Goal: Browse casually: Explore the website without a specific task or goal

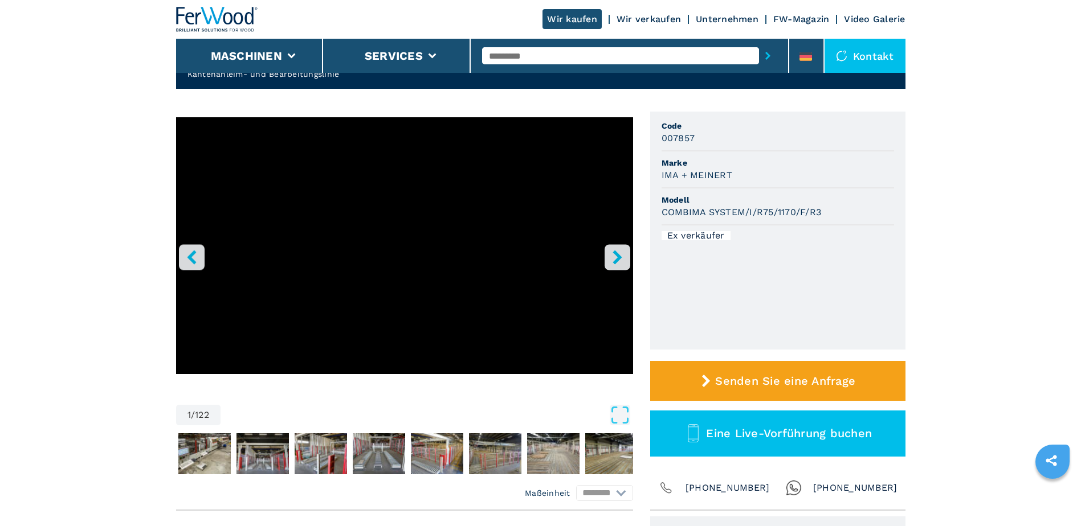
scroll to position [57, 0]
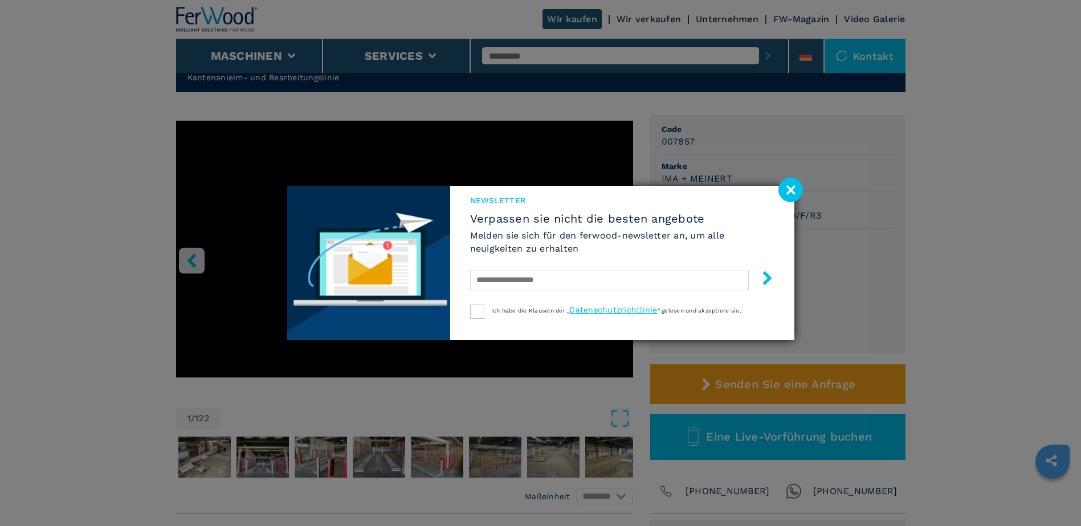
click at [789, 187] on image at bounding box center [790, 190] width 25 height 25
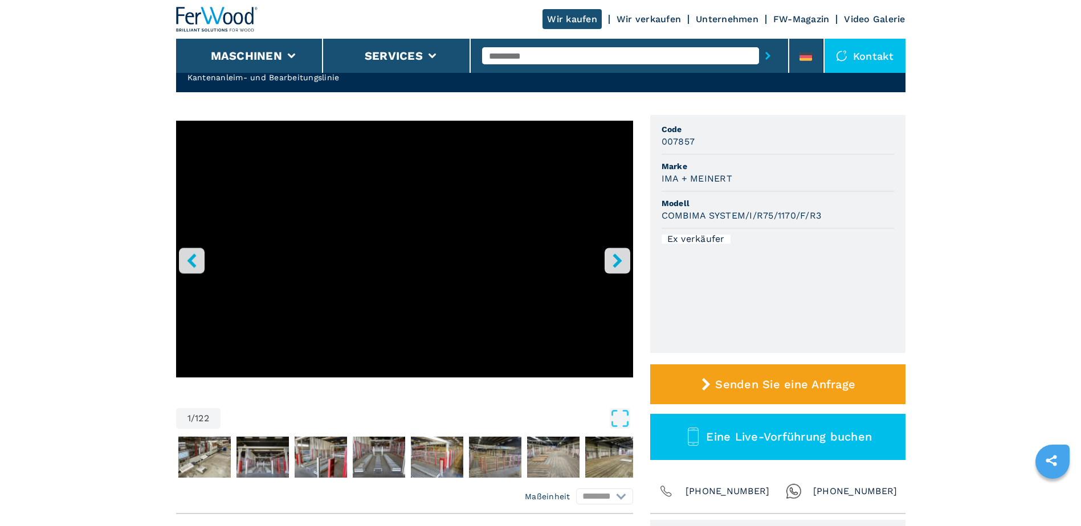
click at [620, 258] on icon "right-button" at bounding box center [617, 261] width 14 height 14
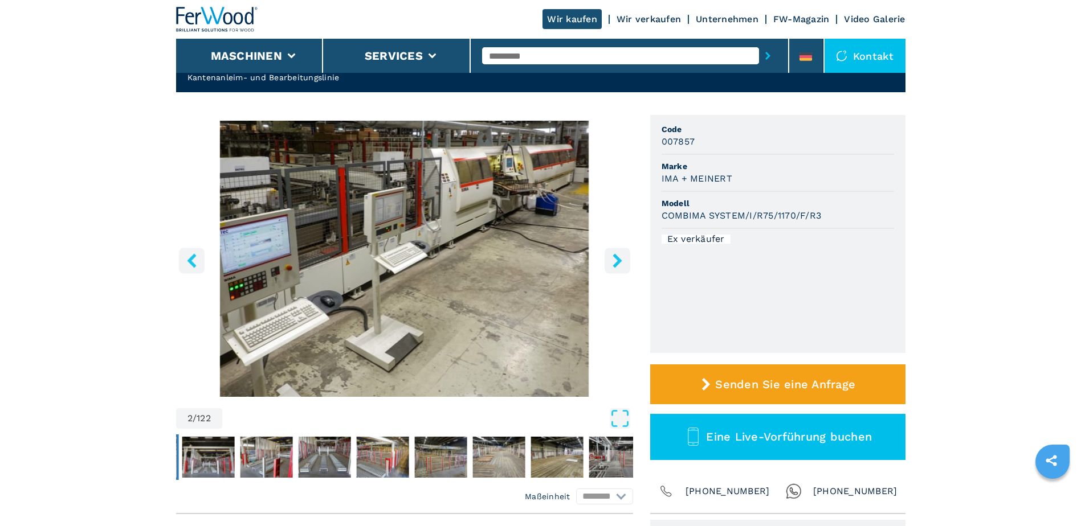
click at [620, 258] on icon "right-button" at bounding box center [617, 261] width 14 height 14
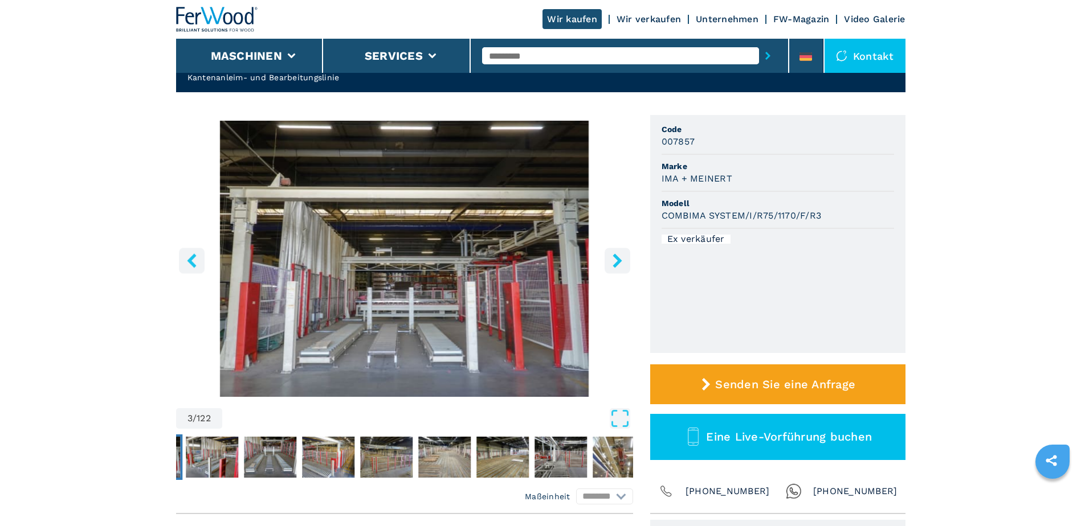
click at [620, 258] on icon "right-button" at bounding box center [617, 261] width 14 height 14
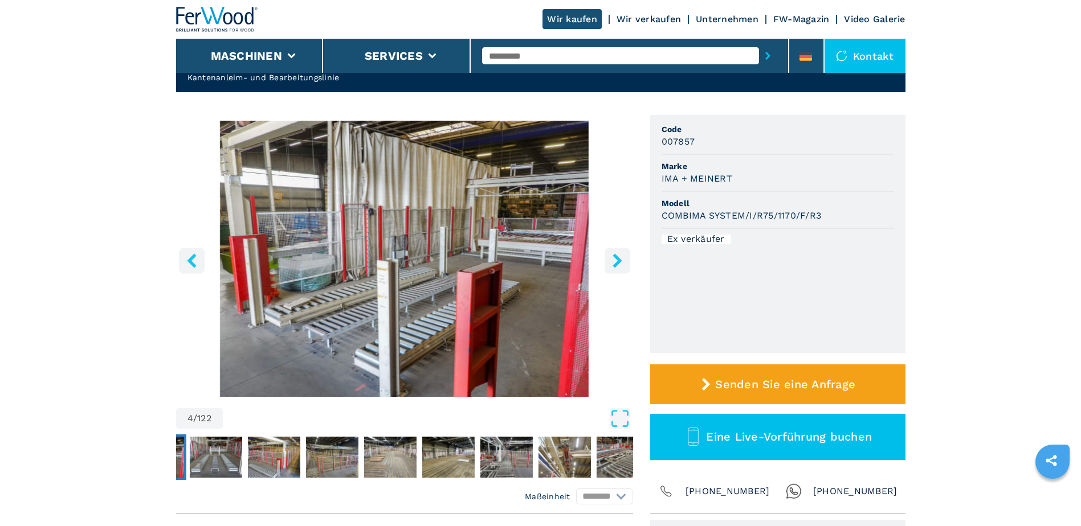
click at [620, 258] on icon "right-button" at bounding box center [617, 261] width 14 height 14
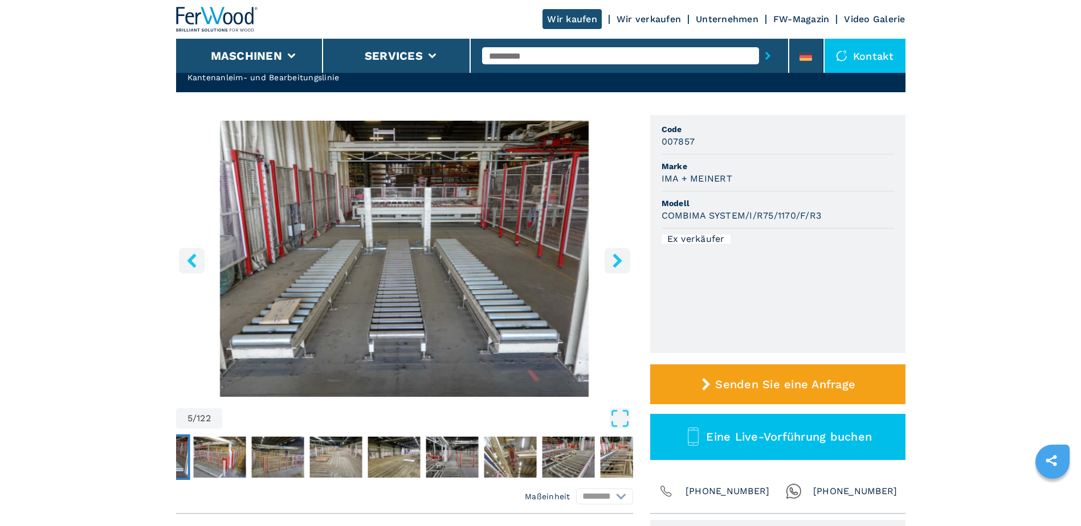
click at [620, 258] on icon "right-button" at bounding box center [617, 261] width 14 height 14
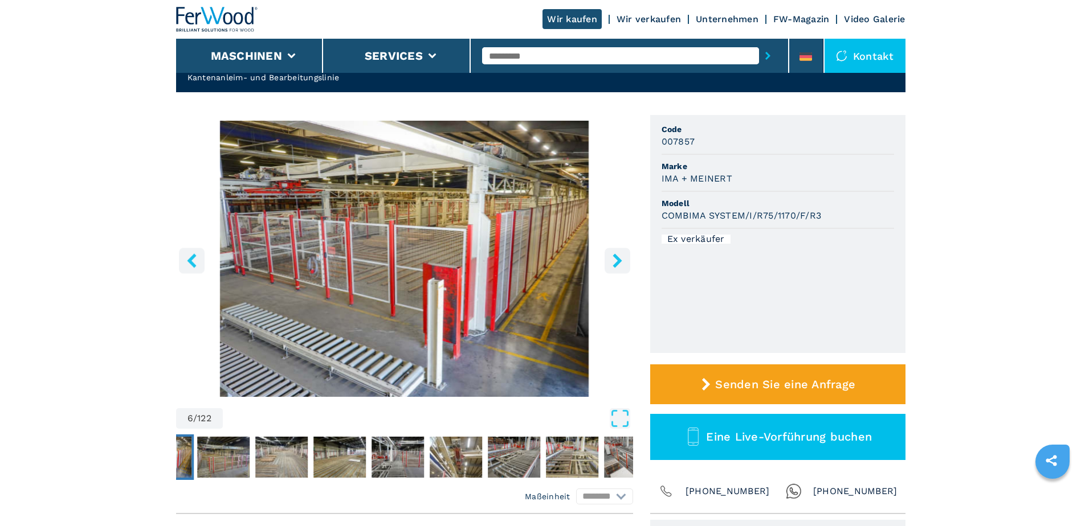
click at [620, 258] on icon "right-button" at bounding box center [617, 261] width 14 height 14
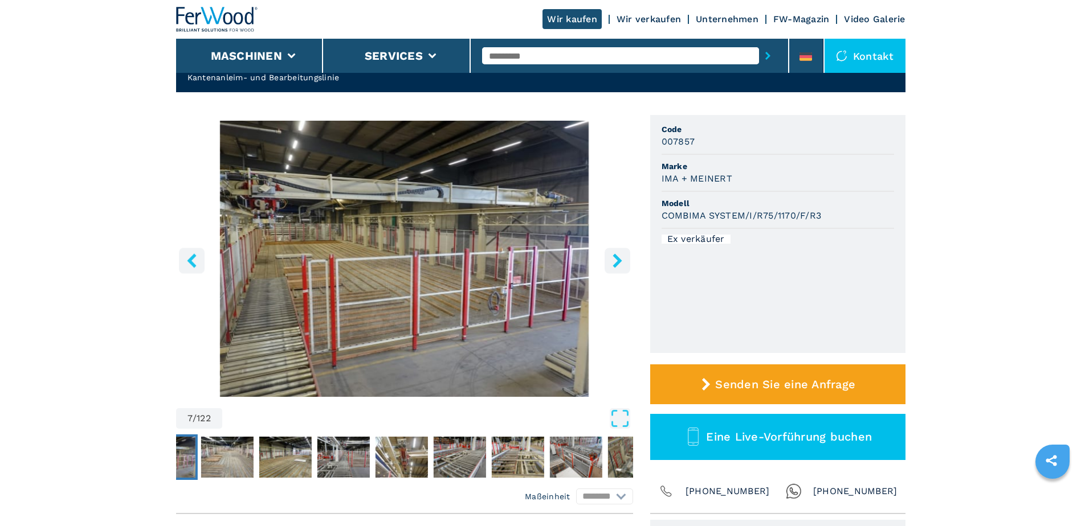
click at [620, 258] on icon "right-button" at bounding box center [617, 261] width 14 height 14
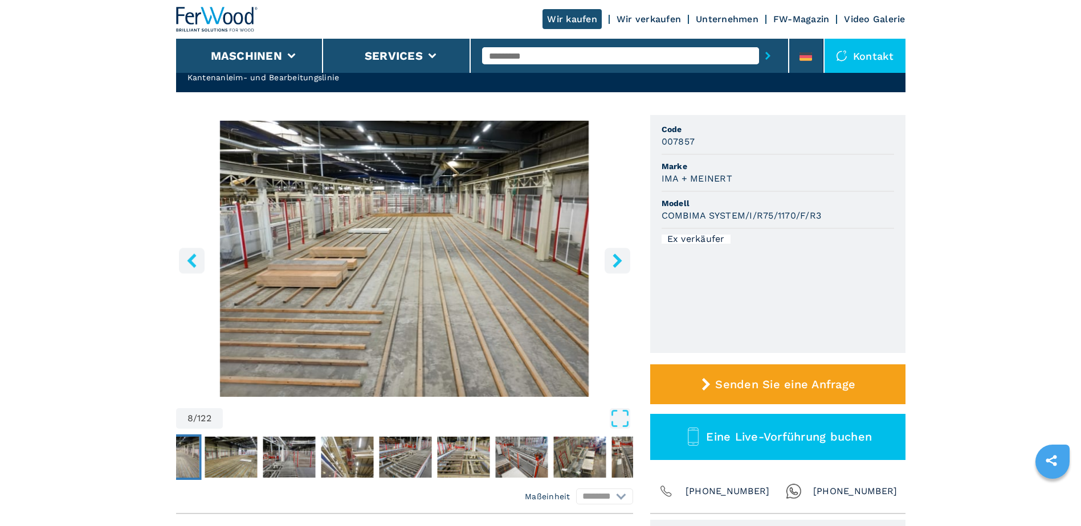
click at [620, 258] on icon "right-button" at bounding box center [617, 261] width 14 height 14
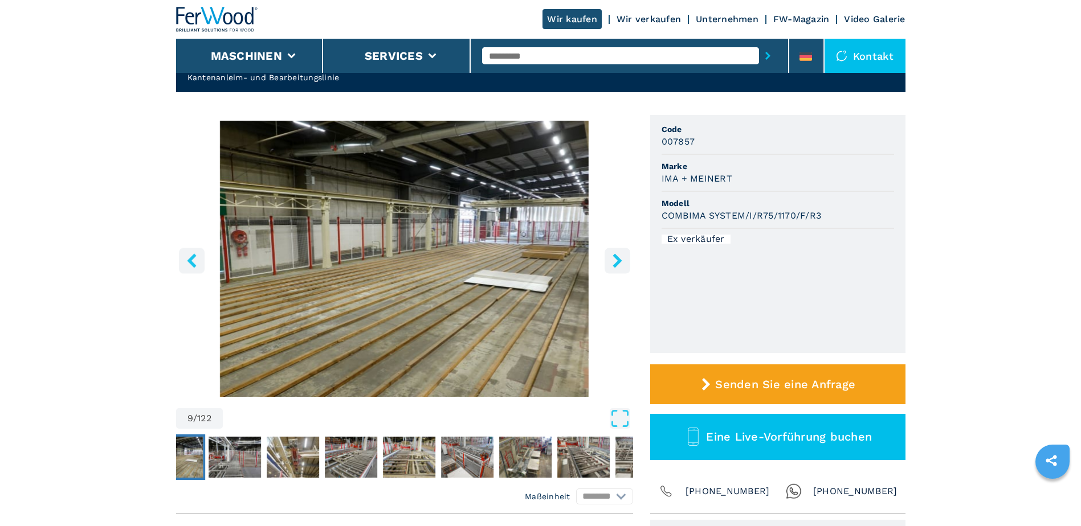
click at [620, 258] on icon "right-button" at bounding box center [617, 261] width 14 height 14
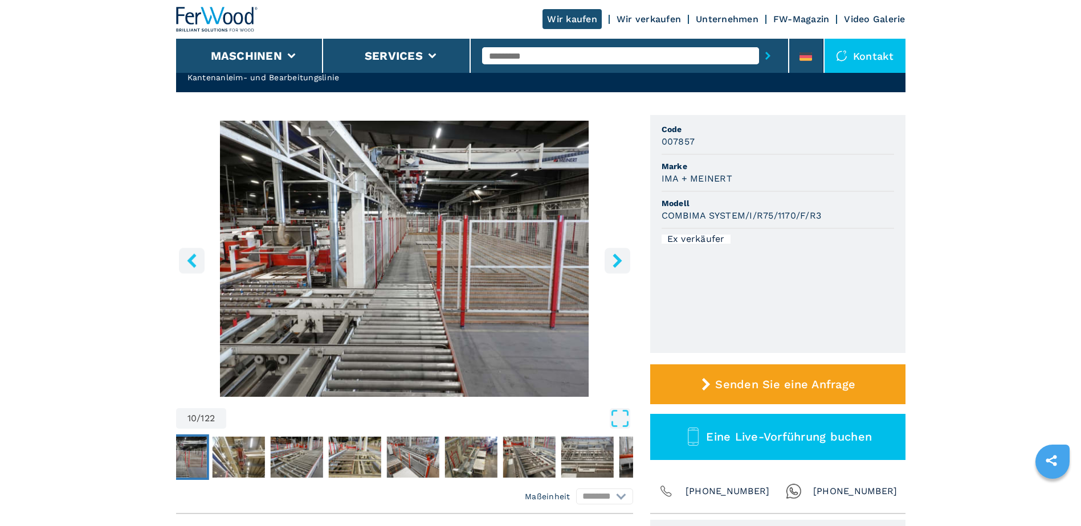
click at [620, 258] on icon "right-button" at bounding box center [617, 261] width 14 height 14
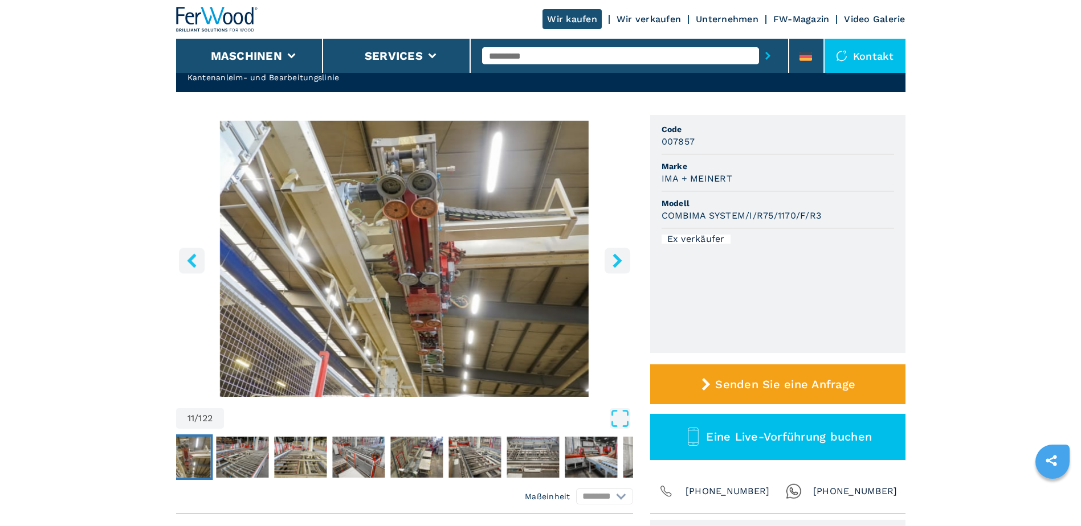
click at [620, 258] on icon "right-button" at bounding box center [617, 261] width 14 height 14
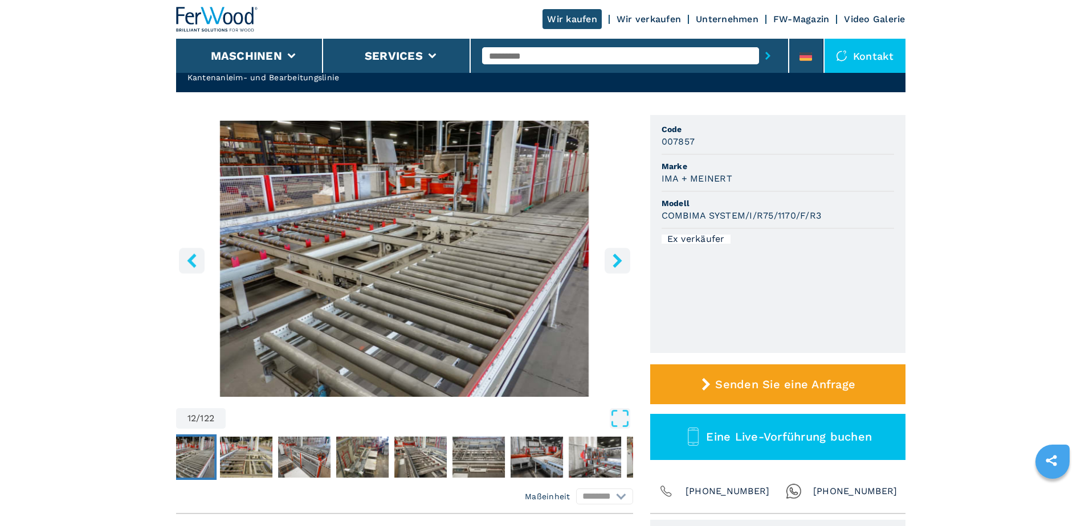
click at [620, 258] on icon "right-button" at bounding box center [617, 261] width 14 height 14
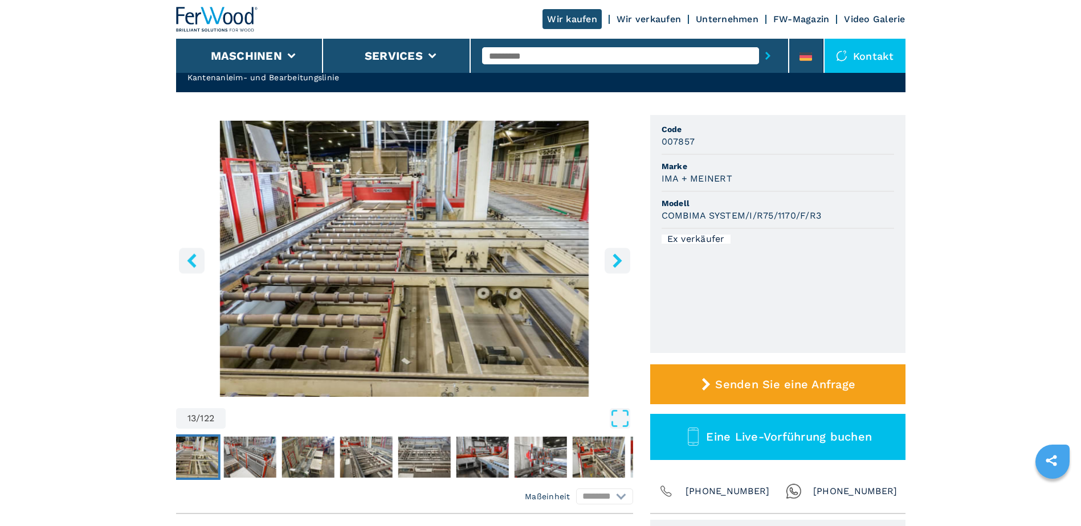
click at [620, 258] on icon "right-button" at bounding box center [617, 261] width 14 height 14
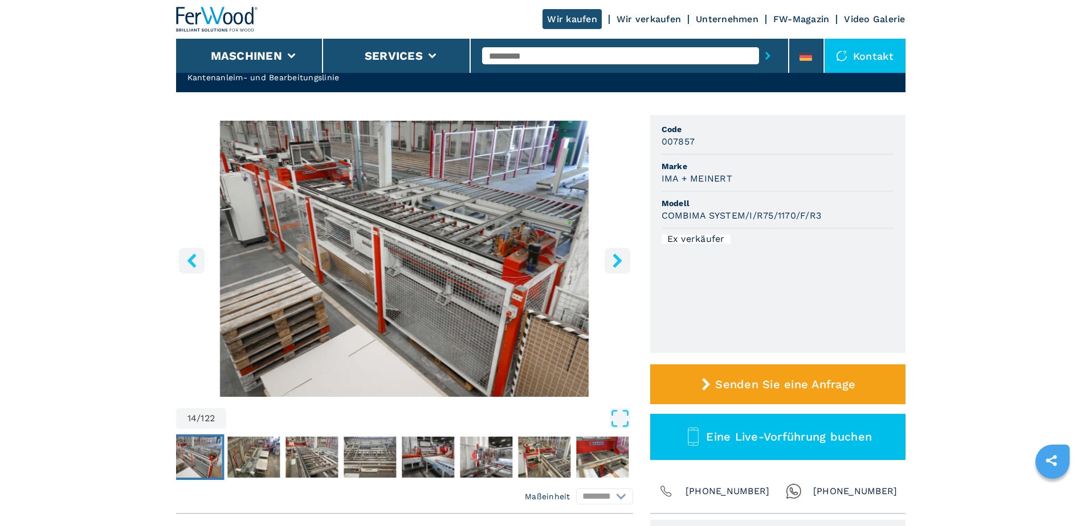
click at [620, 258] on icon "right-button" at bounding box center [617, 261] width 14 height 14
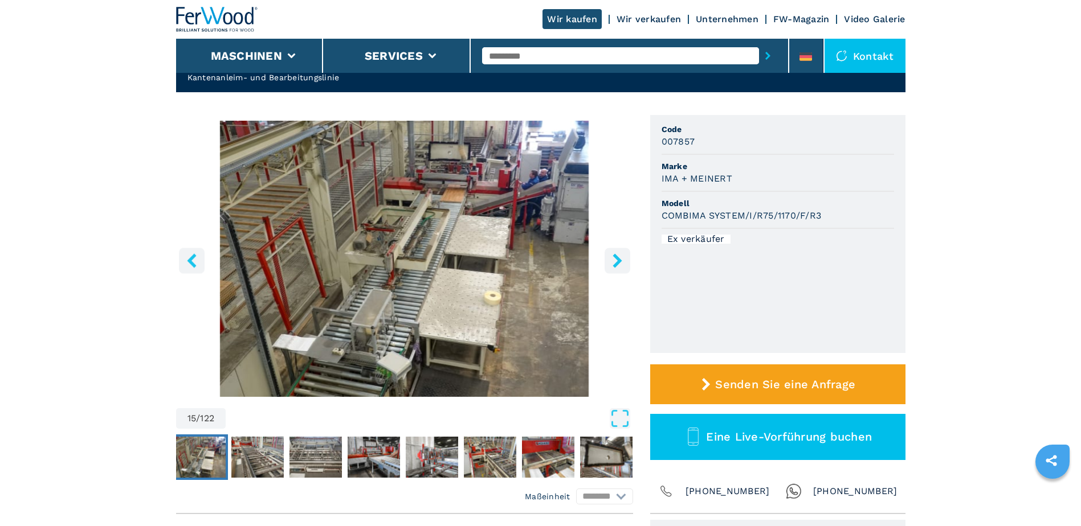
click at [620, 258] on icon "right-button" at bounding box center [617, 261] width 14 height 14
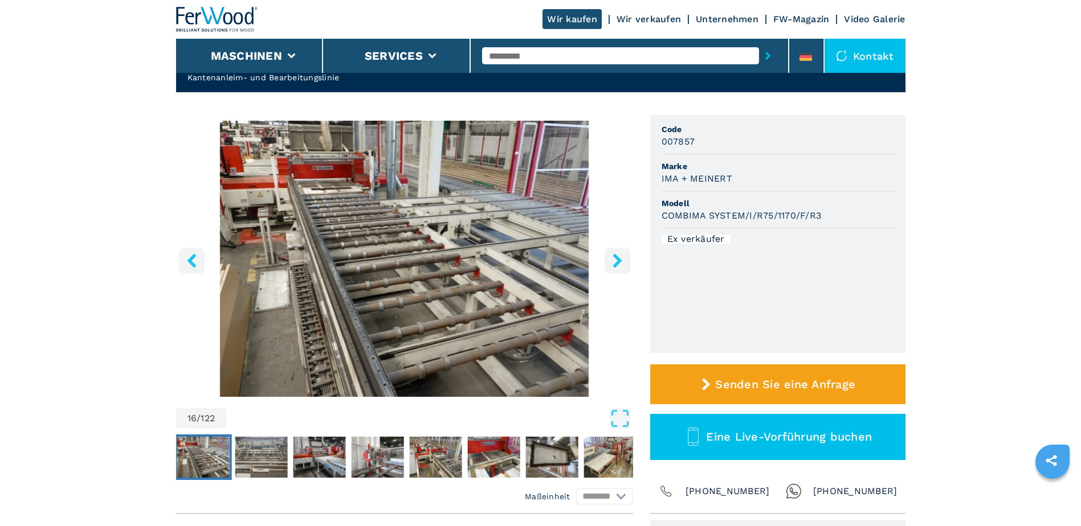
click at [620, 258] on icon "right-button" at bounding box center [617, 261] width 14 height 14
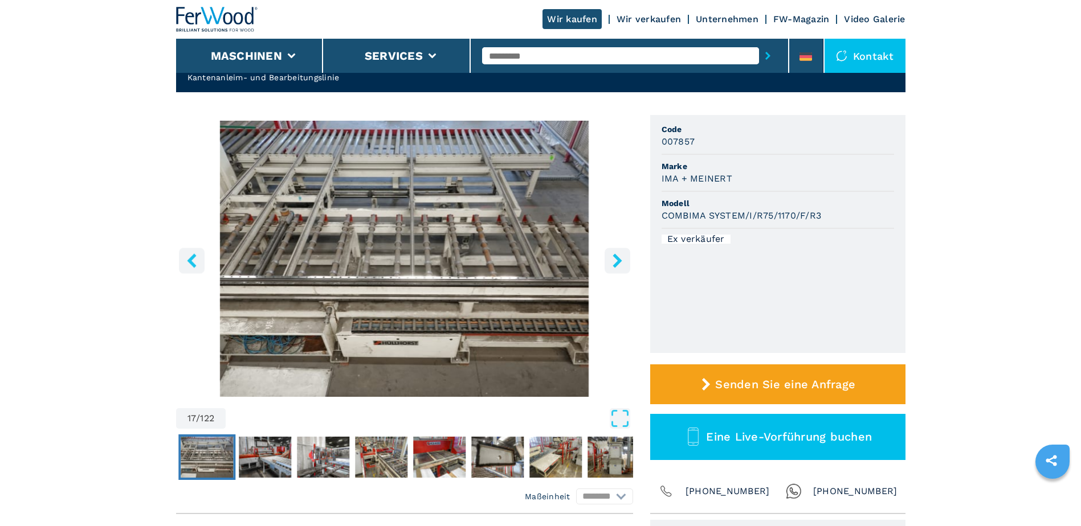
click at [620, 258] on icon "right-button" at bounding box center [617, 261] width 14 height 14
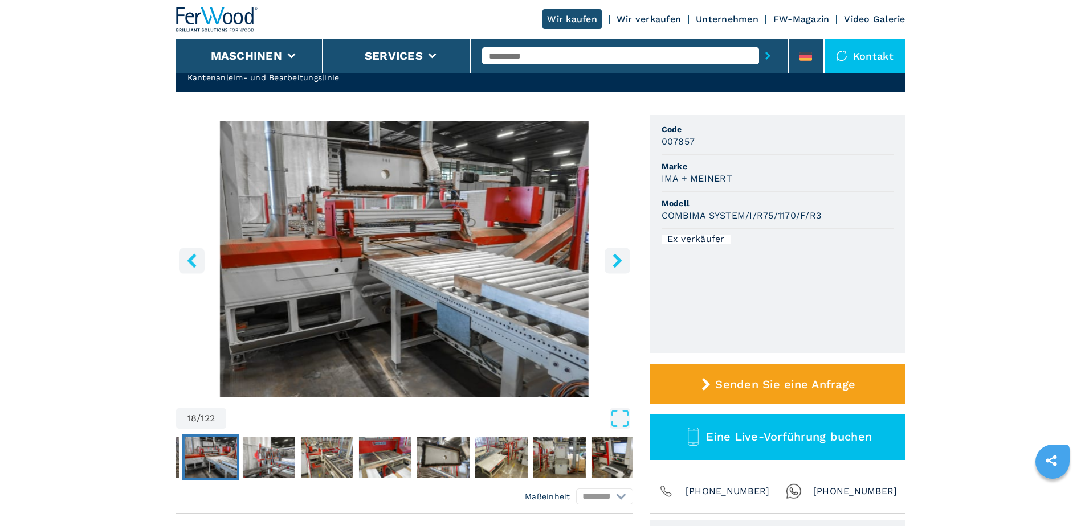
click at [620, 258] on icon "right-button" at bounding box center [617, 261] width 14 height 14
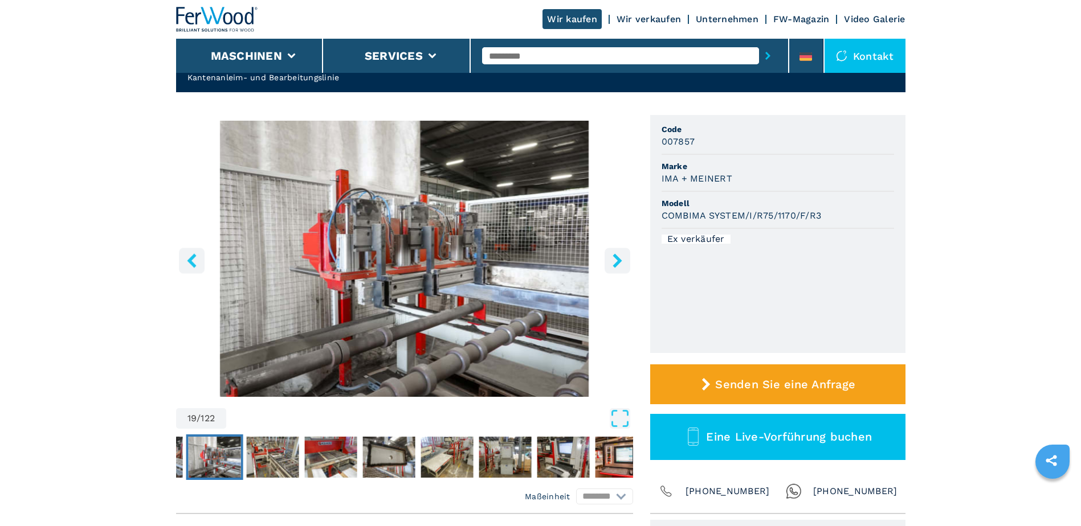
click at [620, 258] on icon "right-button" at bounding box center [617, 261] width 14 height 14
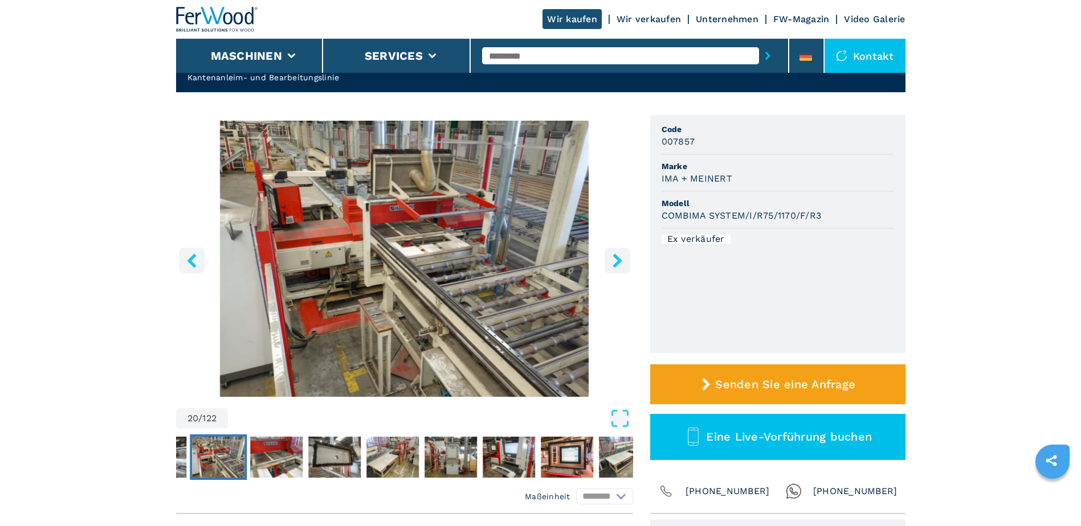
click at [620, 258] on icon "right-button" at bounding box center [617, 261] width 14 height 14
